Goal: Find specific page/section: Find specific page/section

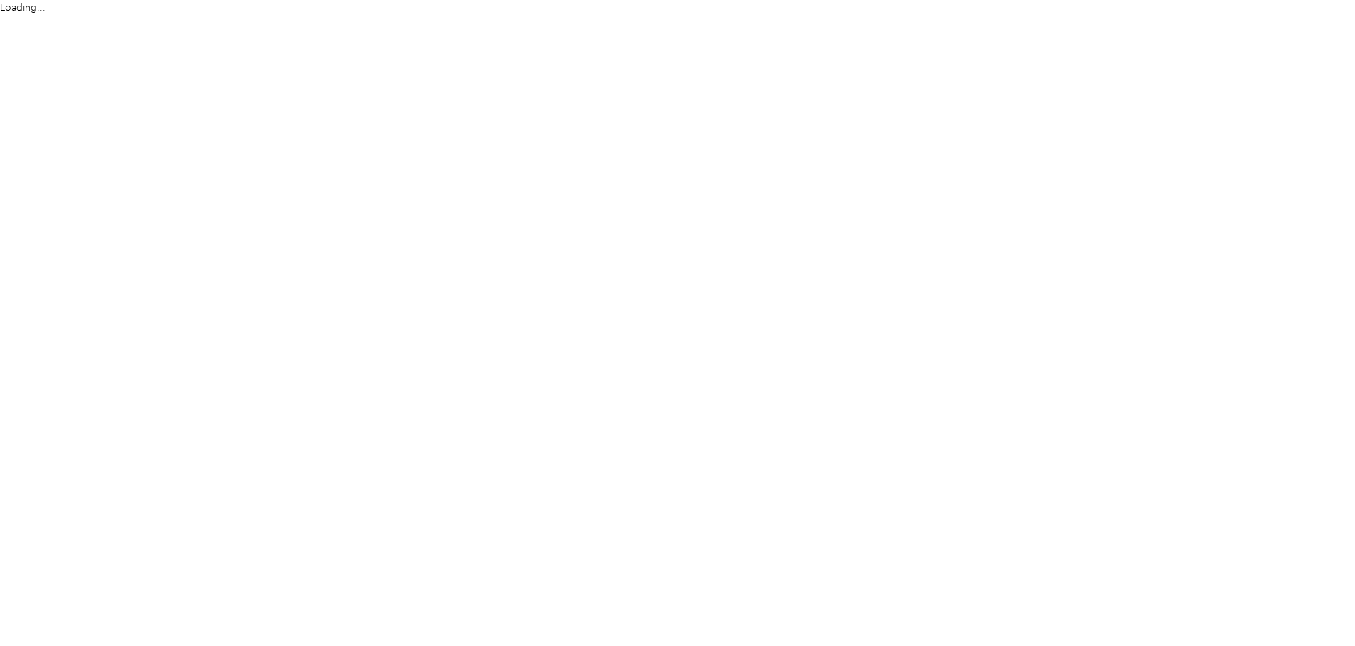
click at [472, 274] on html "Loading..." at bounding box center [674, 323] width 1348 height 646
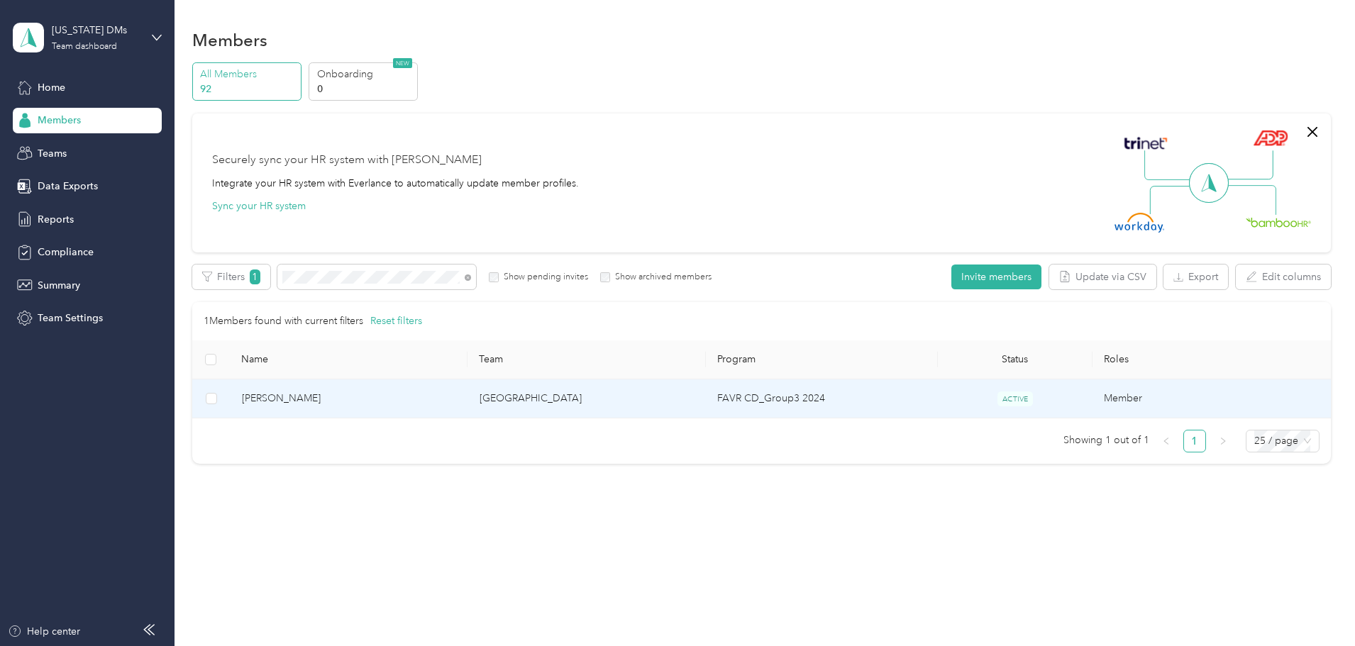
click at [399, 392] on span "[PERSON_NAME]" at bounding box center [349, 399] width 215 height 16
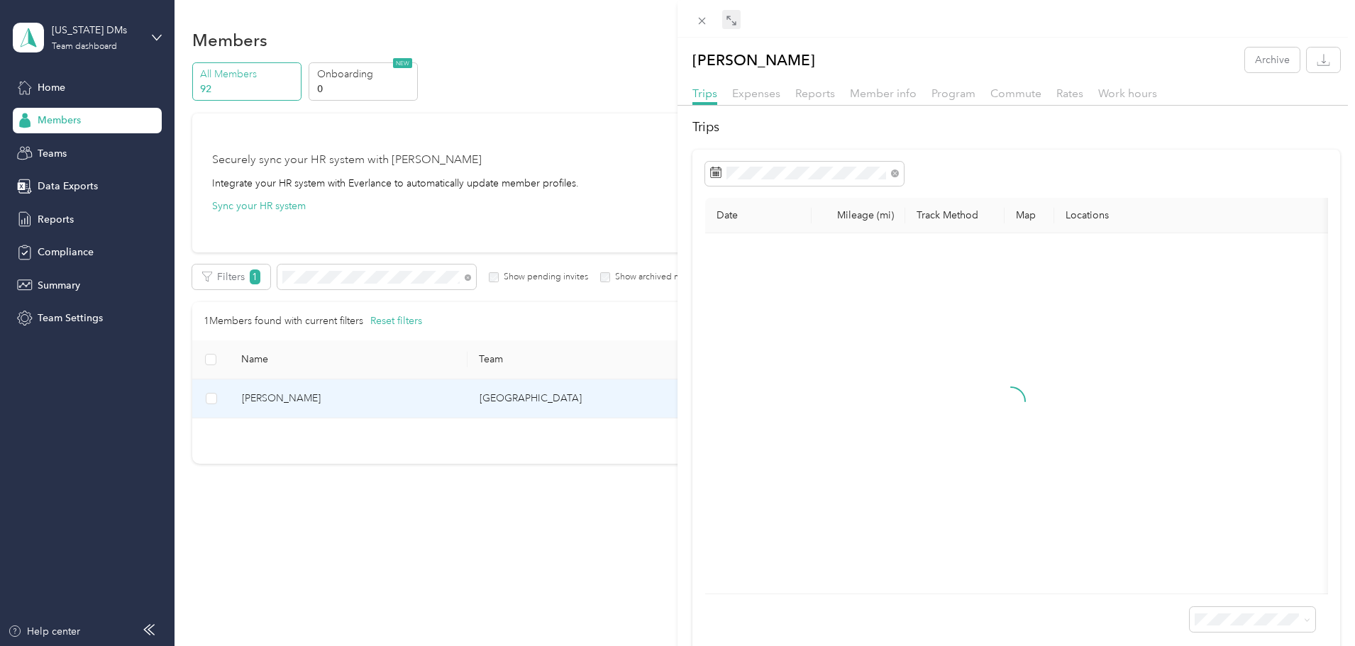
click at [727, 18] on icon at bounding box center [729, 18] width 4 height 4
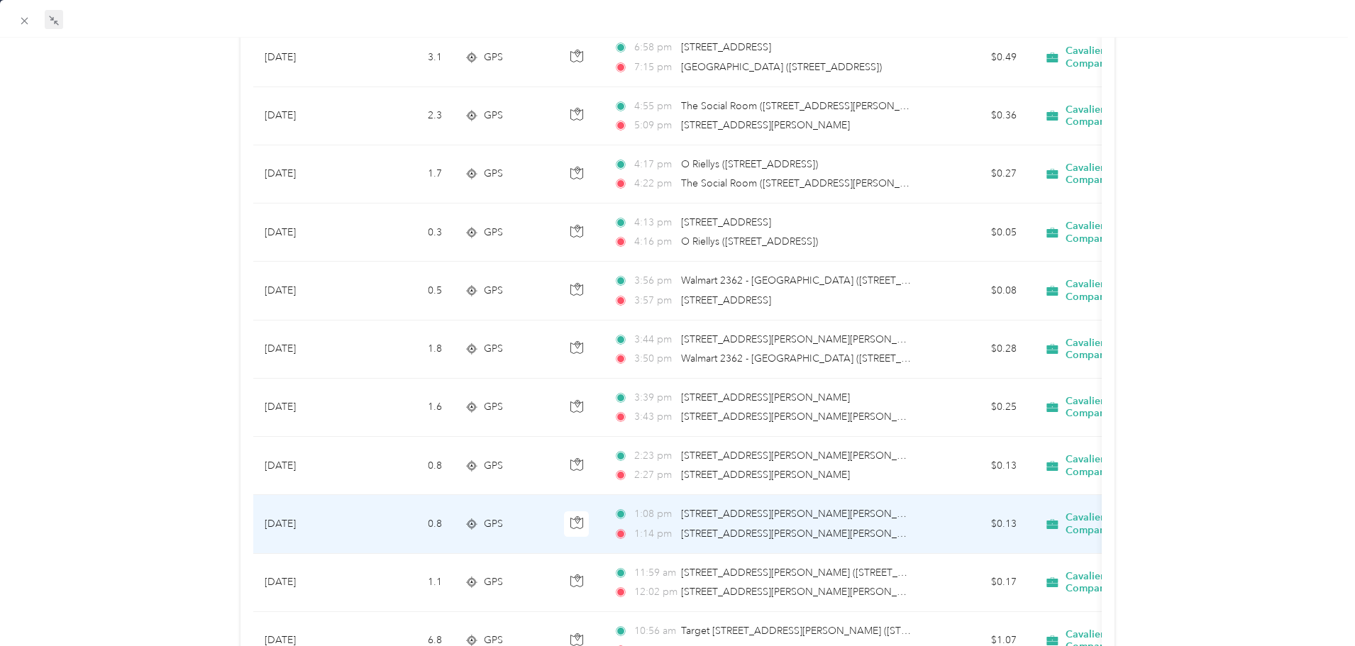
scroll to position [604, 0]
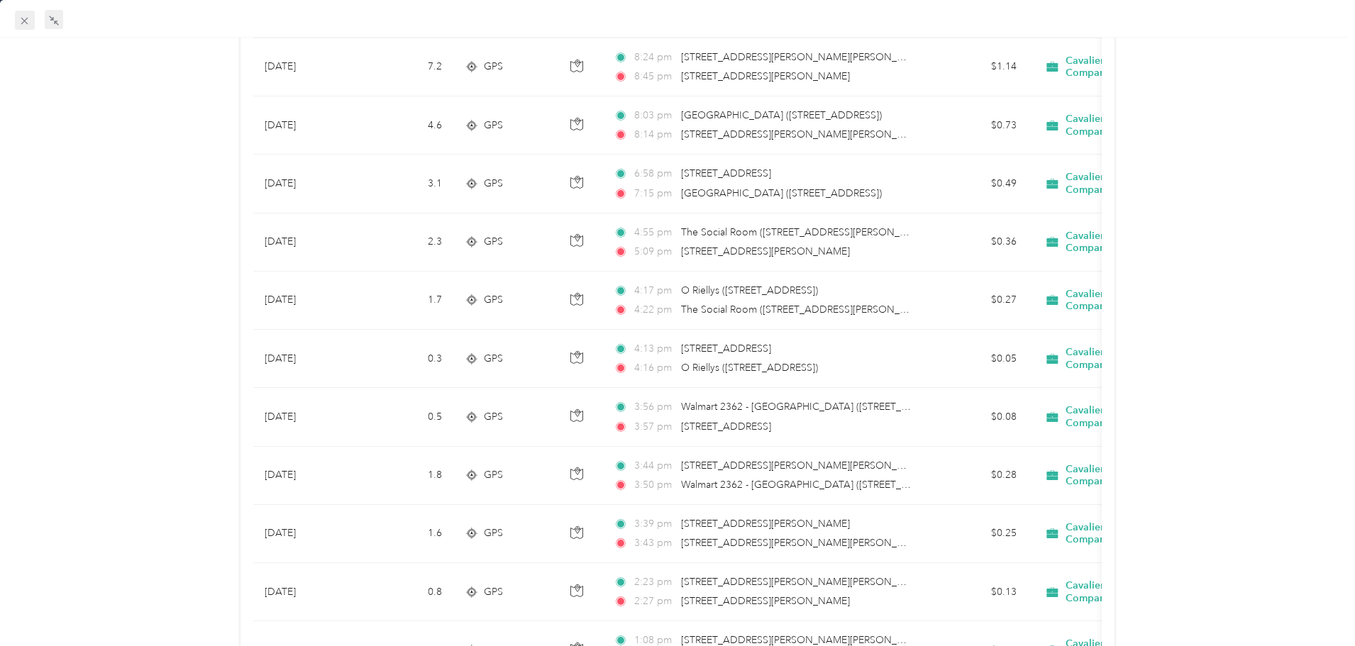
click at [21, 19] on icon at bounding box center [24, 21] width 12 height 12
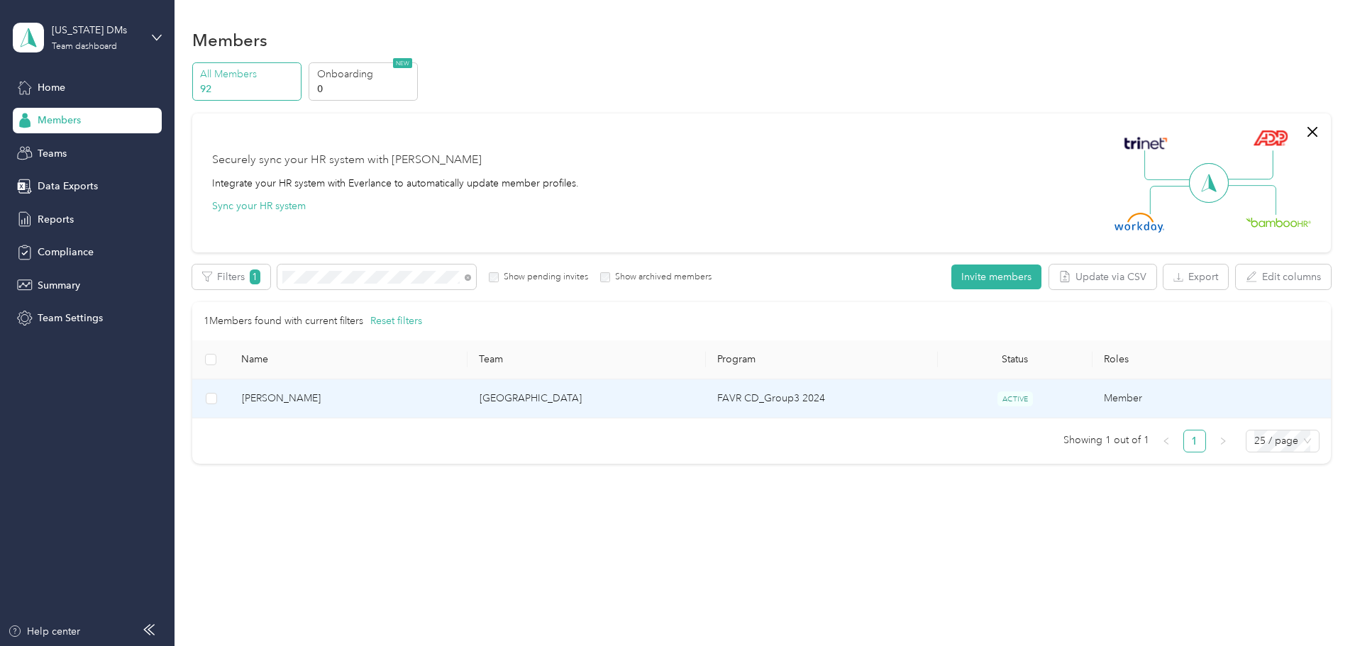
scroll to position [74, 0]
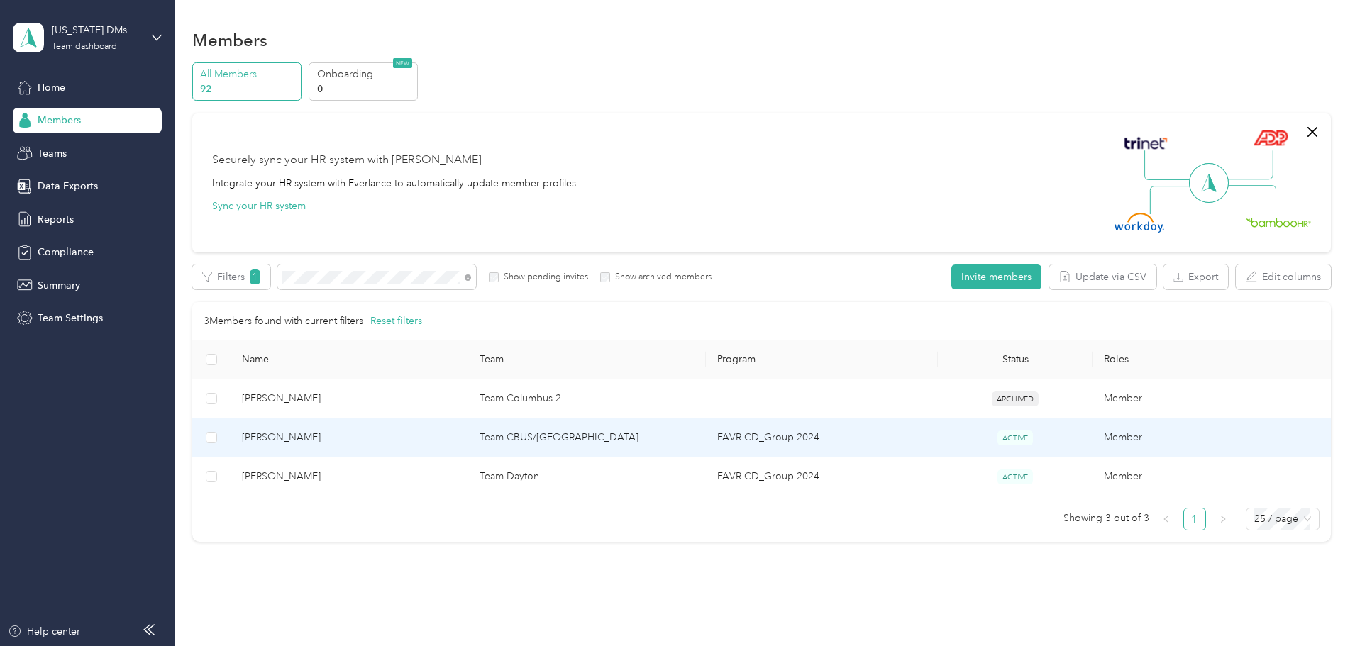
click at [407, 445] on span "[PERSON_NAME]" at bounding box center [349, 438] width 215 height 16
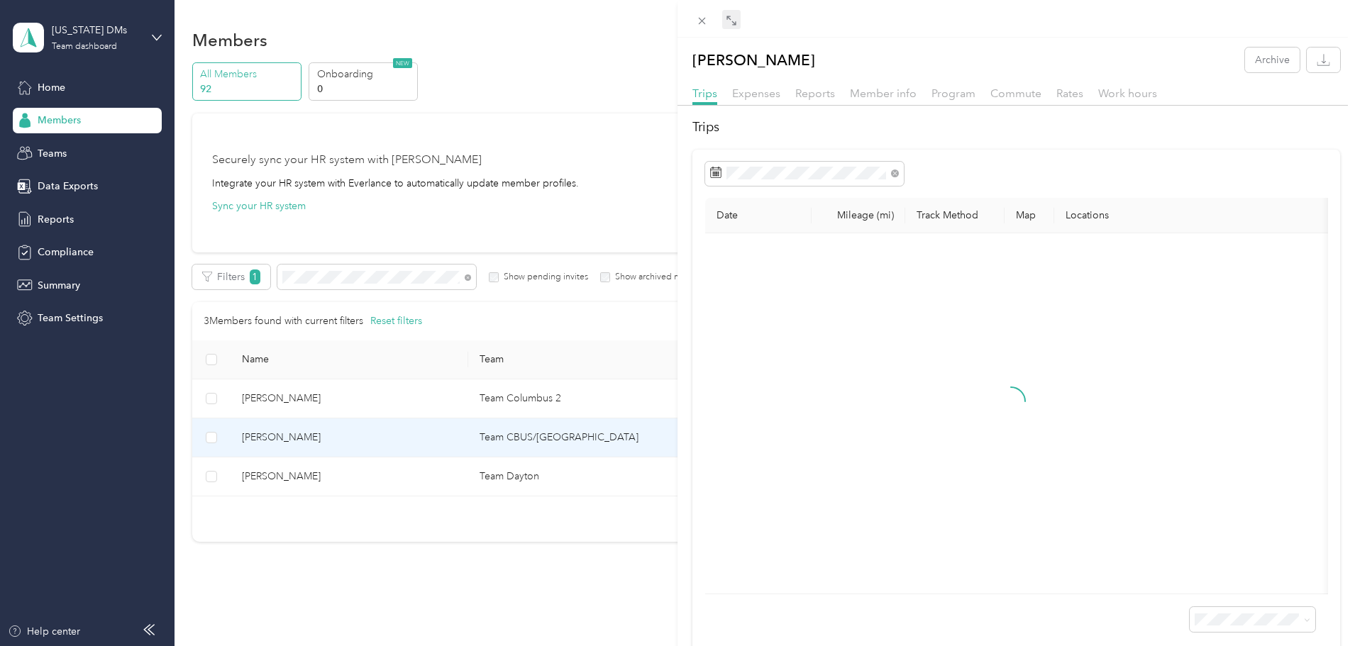
click at [731, 16] on icon at bounding box center [731, 20] width 11 height 11
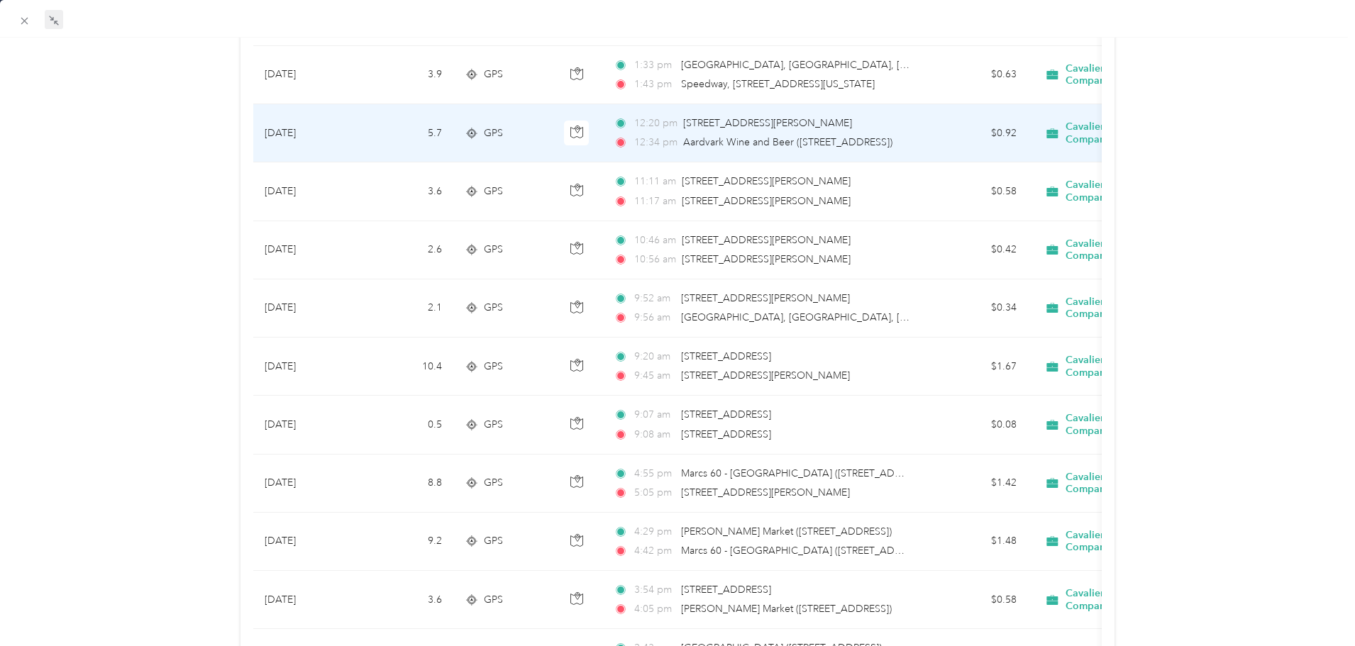
scroll to position [391, 0]
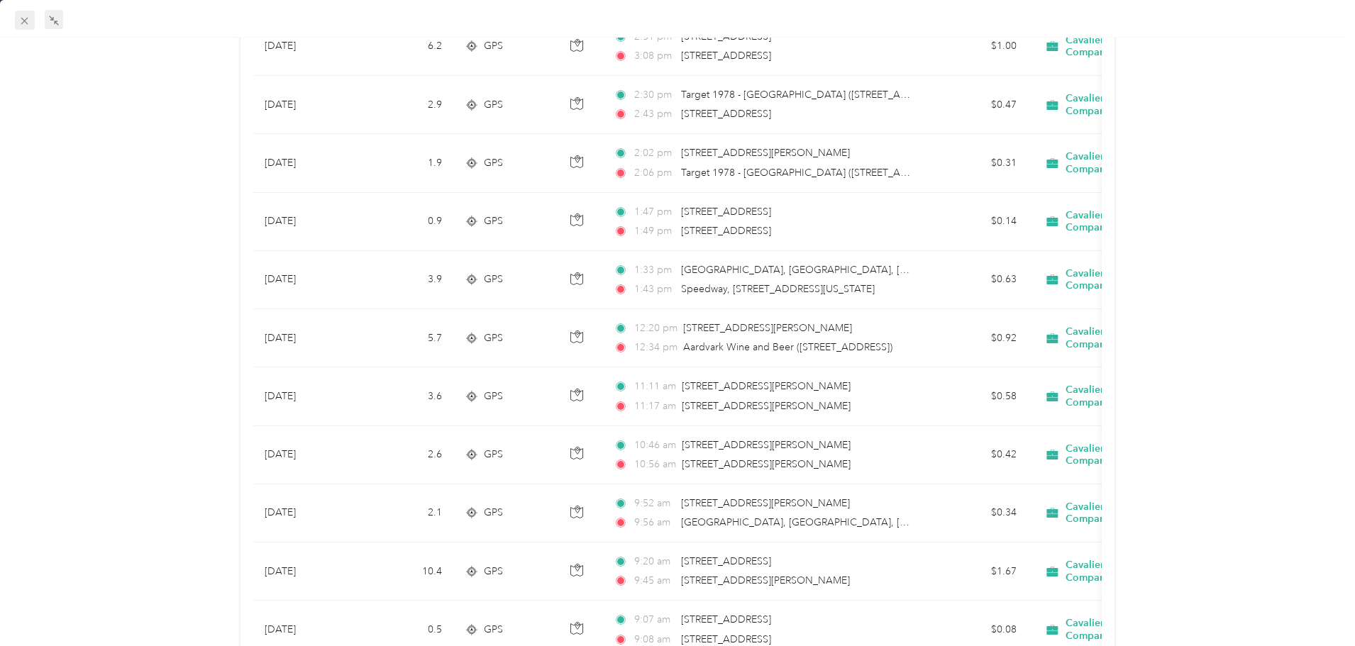
click at [30, 14] on span at bounding box center [25, 21] width 20 height 20
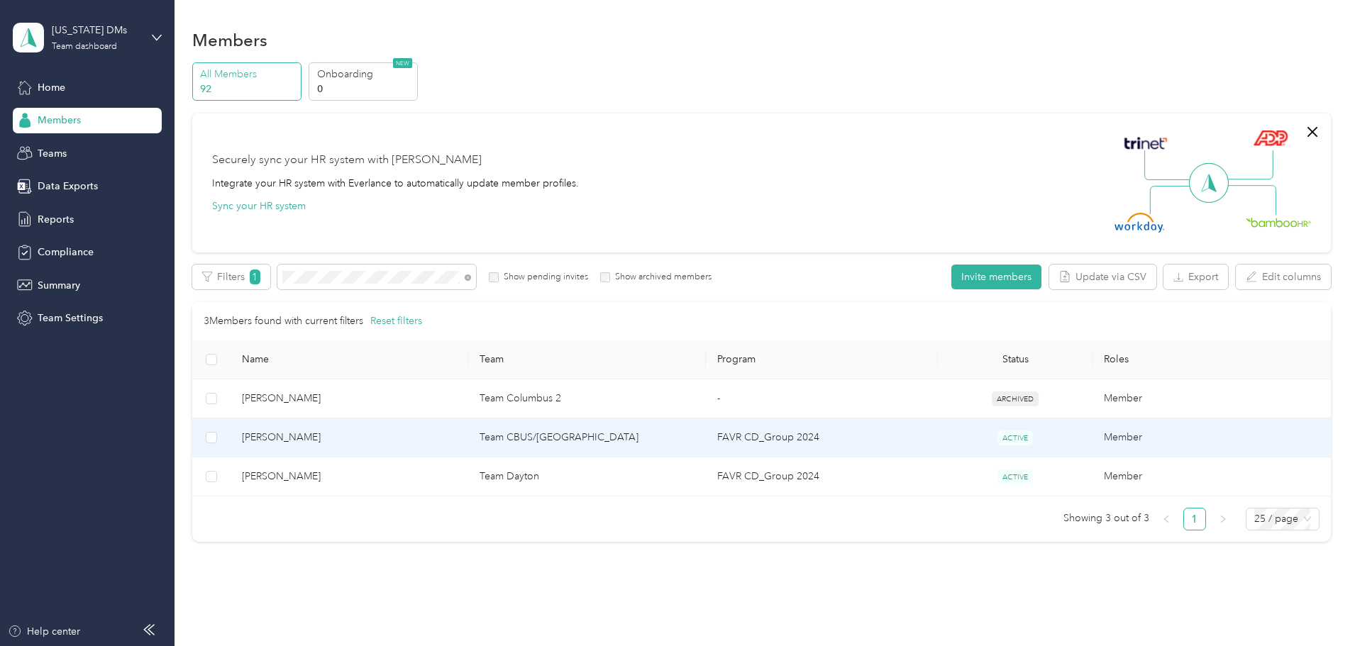
scroll to position [74, 0]
